Goal: Task Accomplishment & Management: Use online tool/utility

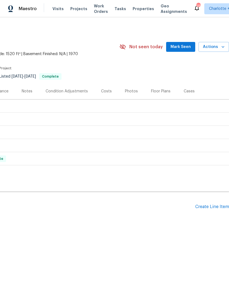
scroll to position [0, 81]
click at [216, 207] on div "Create Line Item" at bounding box center [212, 206] width 34 height 5
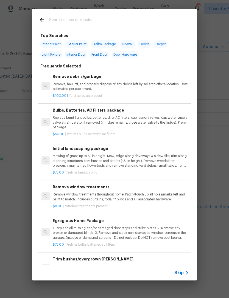
click at [95, 19] on input "text" at bounding box center [107, 20] width 116 height 8
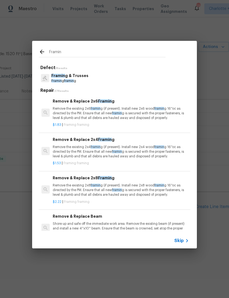
type input "Framin"
click at [116, 74] on div "Framin g & Trusses Framin g framin g" at bounding box center [114, 78] width 151 height 15
click at [113, 73] on div "Framin g & Trusses Framin g framin g" at bounding box center [114, 78] width 151 height 15
click at [72, 80] on span "framin" at bounding box center [69, 80] width 10 height 3
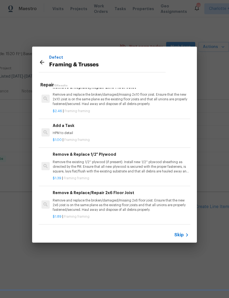
scroll to position [383, 0]
click at [59, 125] on h6 "Add a Task" at bounding box center [121, 126] width 136 height 6
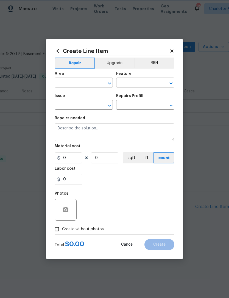
type input "Framing"
type input "Framing & Trusses"
type input "Add a Task $1.00"
type textarea "HPM to detail"
type input "1"
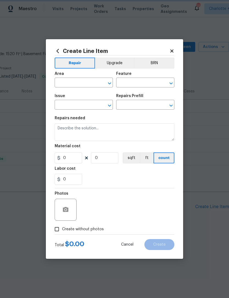
type input "1"
click at [79, 80] on input "text" at bounding box center [76, 83] width 43 height 9
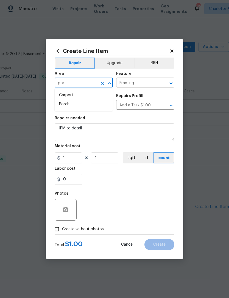
click at [87, 103] on li "Porch" at bounding box center [84, 104] width 58 height 9
type input "Porch"
click at [75, 160] on input "1" at bounding box center [68, 158] width 27 height 11
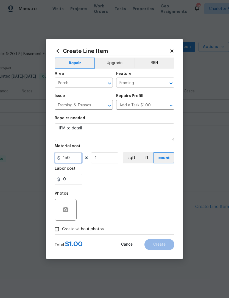
type input "150"
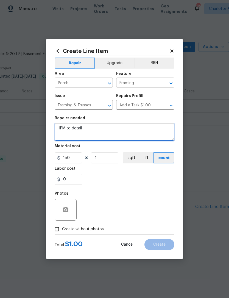
click at [127, 129] on textarea "HPM to detail" at bounding box center [115, 133] width 120 height 18
type textarea "H"
type textarea "Replace lower joist on right side of front porch that has damage. Paint to match"
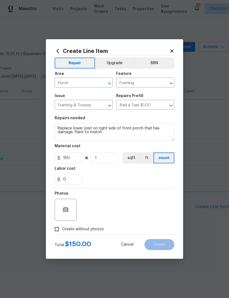
click at [137, 174] on div "Labor cost" at bounding box center [115, 170] width 120 height 7
click at [55, 229] on input "Create without photos" at bounding box center [57, 229] width 10 height 10
checkbox input "true"
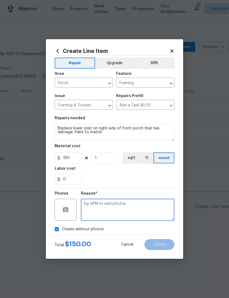
click at [147, 210] on textarea at bounding box center [127, 210] width 93 height 22
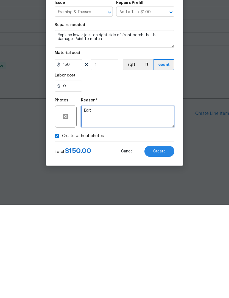
type textarea "Edit"
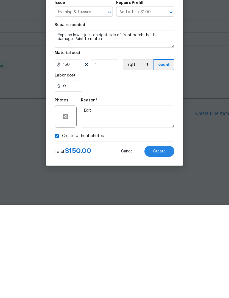
click at [160, 174] on div "0" at bounding box center [115, 179] width 120 height 11
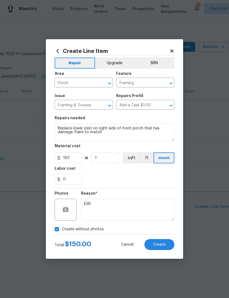
click at [164, 243] on span "Create" at bounding box center [159, 245] width 12 height 4
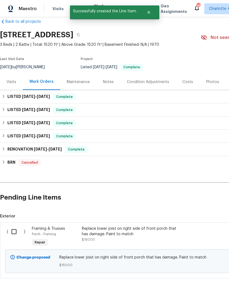
scroll to position [9, 0]
click at [13, 232] on input "checkbox" at bounding box center [16, 232] width 16 height 12
checkbox input "true"
click at [209, 284] on span "Create Work Order" at bounding box center [197, 284] width 37 height 7
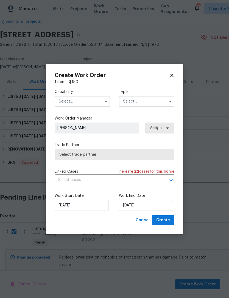
click at [87, 99] on input "text" at bounding box center [82, 101] width 55 height 11
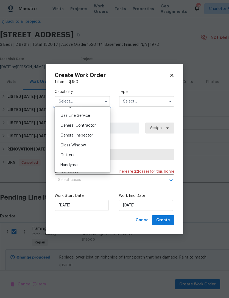
scroll to position [262, 0]
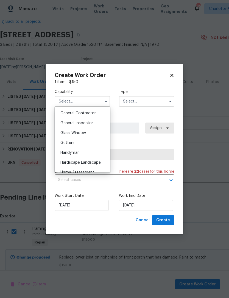
click at [99, 113] on div "General Contractor" at bounding box center [82, 113] width 53 height 10
type input "General Contractor"
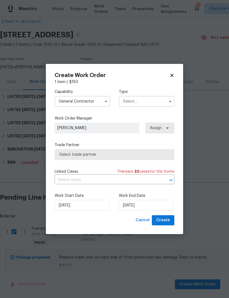
click at [132, 101] on input "text" at bounding box center [146, 101] width 55 height 11
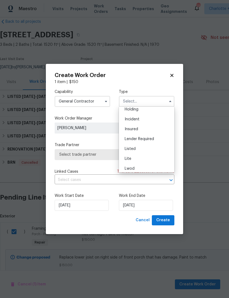
scroll to position [23, 0]
click at [139, 149] on div "Listed" at bounding box center [146, 150] width 53 height 10
type input "Listed"
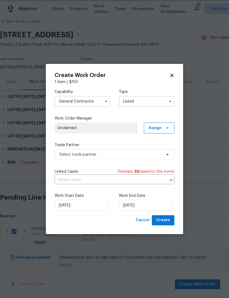
scroll to position [0, 0]
click at [158, 128] on span "Assign" at bounding box center [154, 127] width 13 height 5
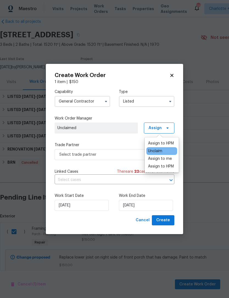
click at [163, 161] on div "Assign to me" at bounding box center [160, 158] width 24 height 5
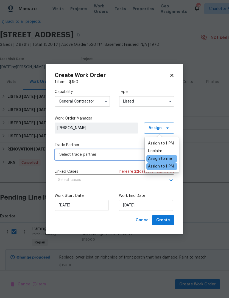
click at [121, 156] on span "Select trade partner" at bounding box center [110, 154] width 102 height 5
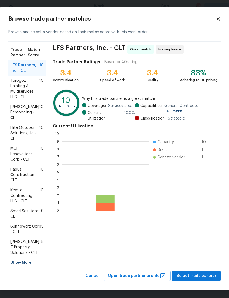
scroll to position [1, 0]
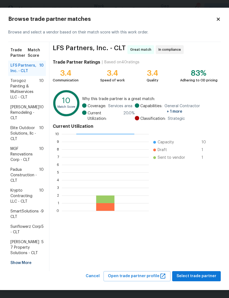
click at [20, 259] on div "Show More" at bounding box center [27, 263] width 38 height 10
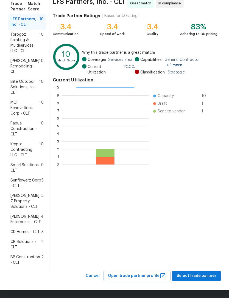
scroll to position [52, 0]
click at [25, 256] on span "BP Construction - CLT" at bounding box center [25, 260] width 31 height 11
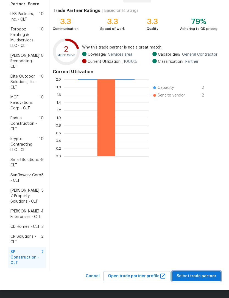
click at [204, 276] on span "Select trade partner" at bounding box center [196, 276] width 40 height 7
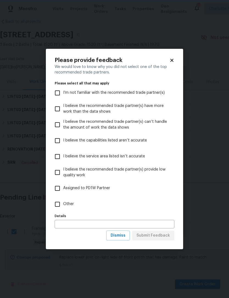
scroll to position [0, 0]
click at [60, 157] on input "I believe the service area listed isn’t accurate" at bounding box center [58, 157] width 12 height 12
checkbox input "true"
click at [121, 233] on span "Dismiss" at bounding box center [118, 235] width 15 height 7
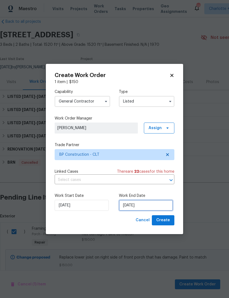
click at [144, 207] on input "[DATE]" at bounding box center [146, 205] width 54 height 11
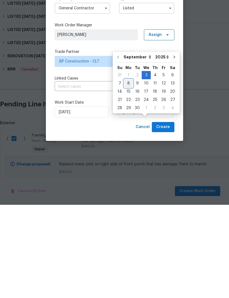
click at [128, 173] on div "8" at bounding box center [128, 177] width 9 height 8
type input "[DATE]"
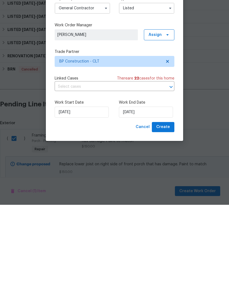
scroll to position [18, 0]
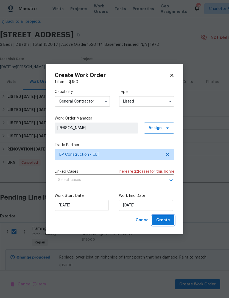
click at [170, 222] on button "Create" at bounding box center [163, 220] width 23 height 10
checkbox input "false"
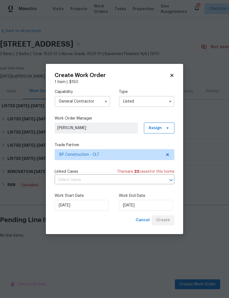
scroll to position [0, 0]
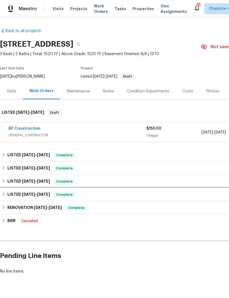
click at [210, 201] on div "LISTED 1/3/25 - 1/4/25 Complete" at bounding box center [155, 194] width 310 height 13
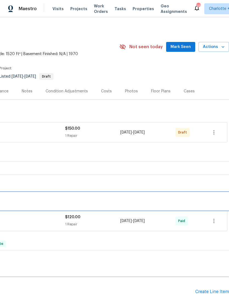
scroll to position [0, 81]
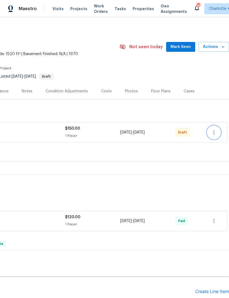
click at [213, 134] on icon "button" at bounding box center [214, 132] width 7 height 7
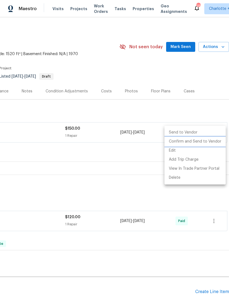
click at [212, 140] on li "Confirm and Send to Vendor" at bounding box center [194, 141] width 61 height 9
